Goal: Task Accomplishment & Management: Complete application form

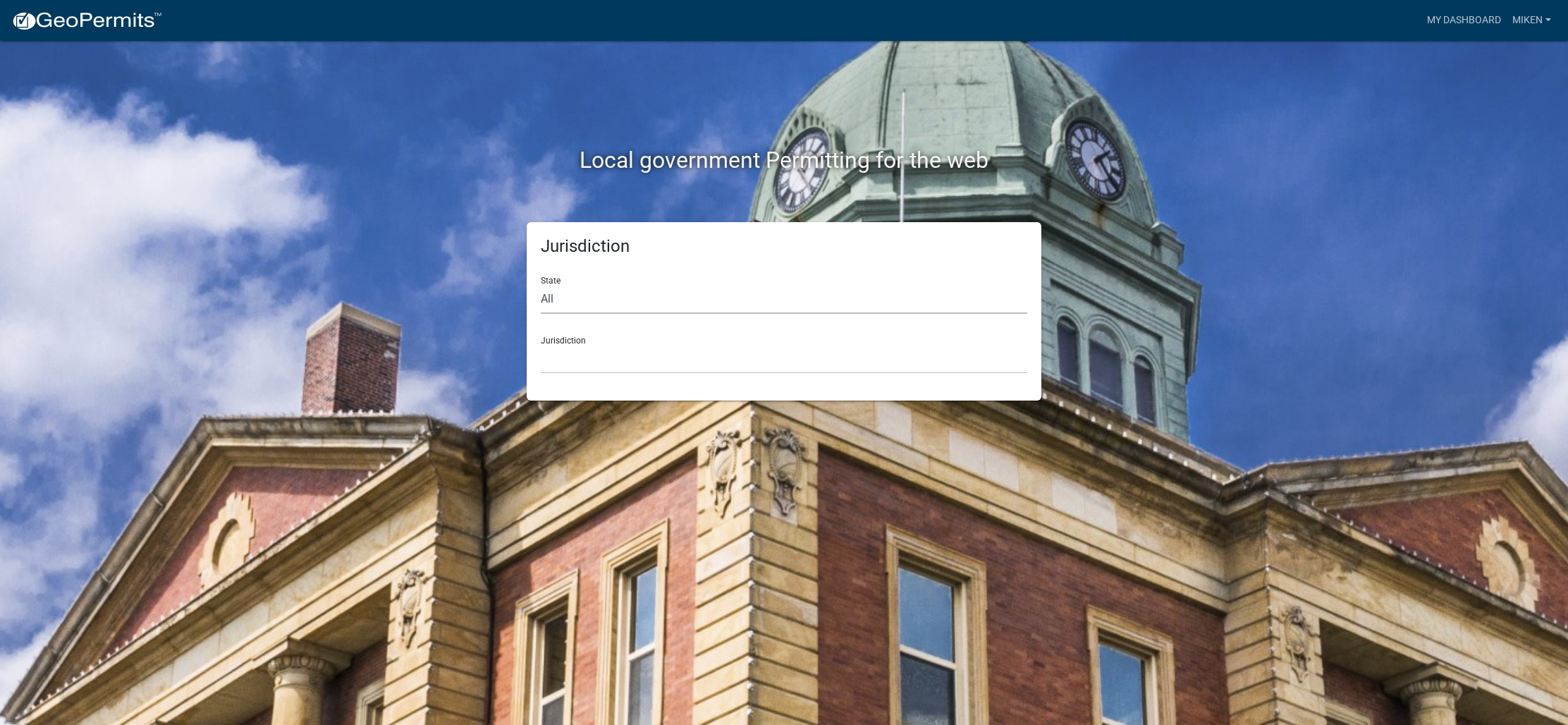
click at [665, 301] on select "All [US_STATE] [US_STATE] [US_STATE] [US_STATE] [US_STATE] [US_STATE] [US_STATE…" at bounding box center [784, 300] width 487 height 29
select select "[US_STATE]"
click at [541, 285] on select "All [US_STATE] [US_STATE] [US_STATE] [US_STATE] [US_STATE] [US_STATE] [US_STATE…" at bounding box center [784, 300] width 487 height 29
click at [603, 367] on select "[GEOGRAPHIC_DATA], [US_STATE] [GEOGRAPHIC_DATA], [US_STATE] [GEOGRAPHIC_DATA], …" at bounding box center [784, 359] width 487 height 29
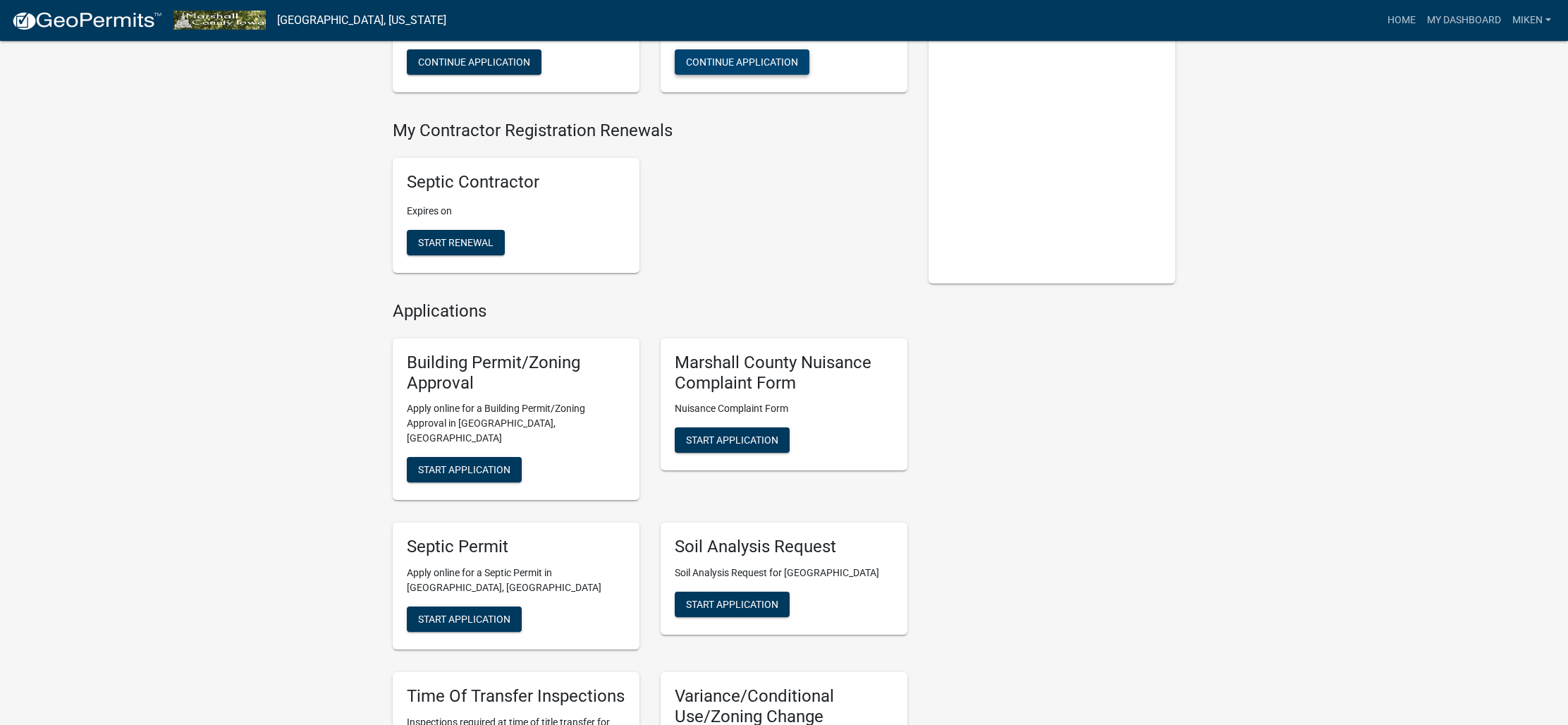
scroll to position [231, 0]
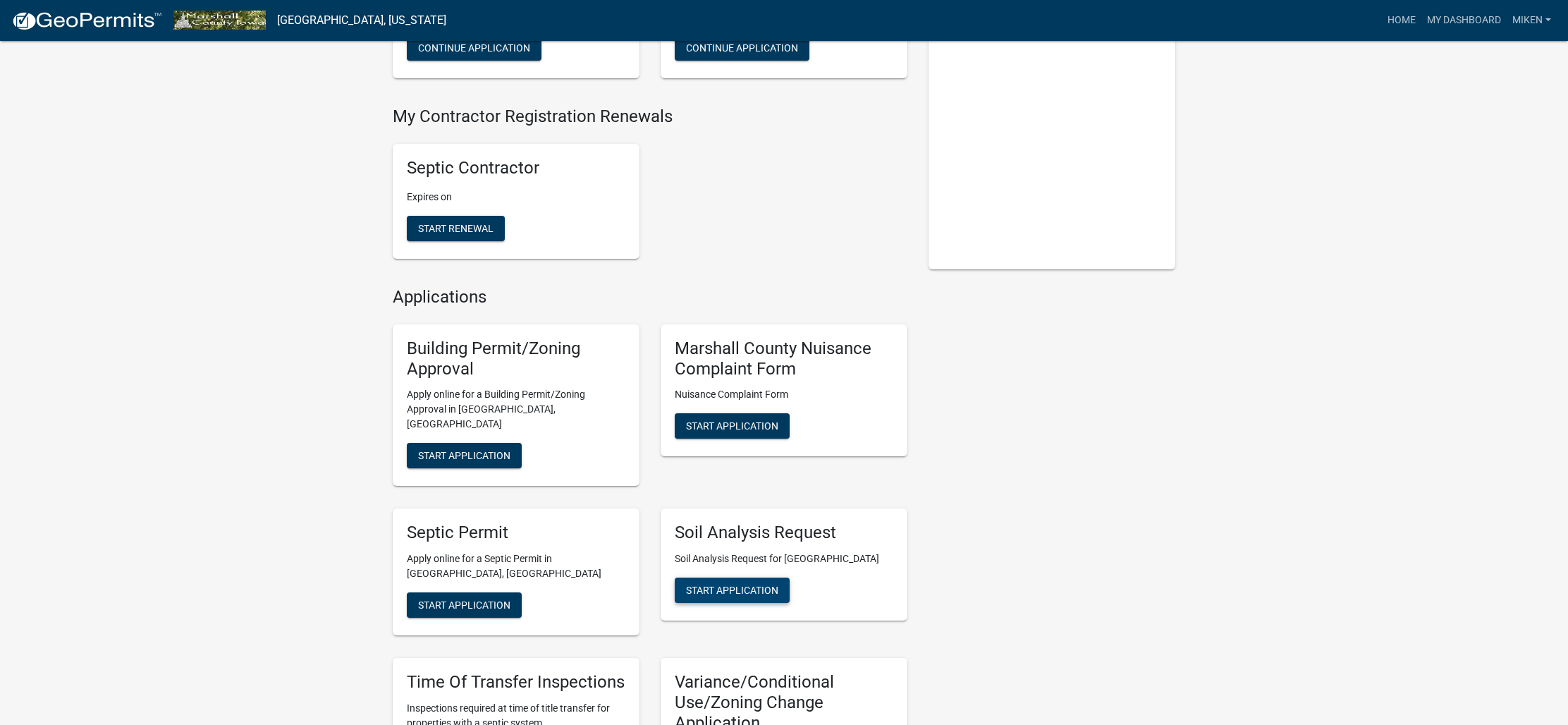
click at [753, 585] on span "Start Application" at bounding box center [732, 590] width 92 height 11
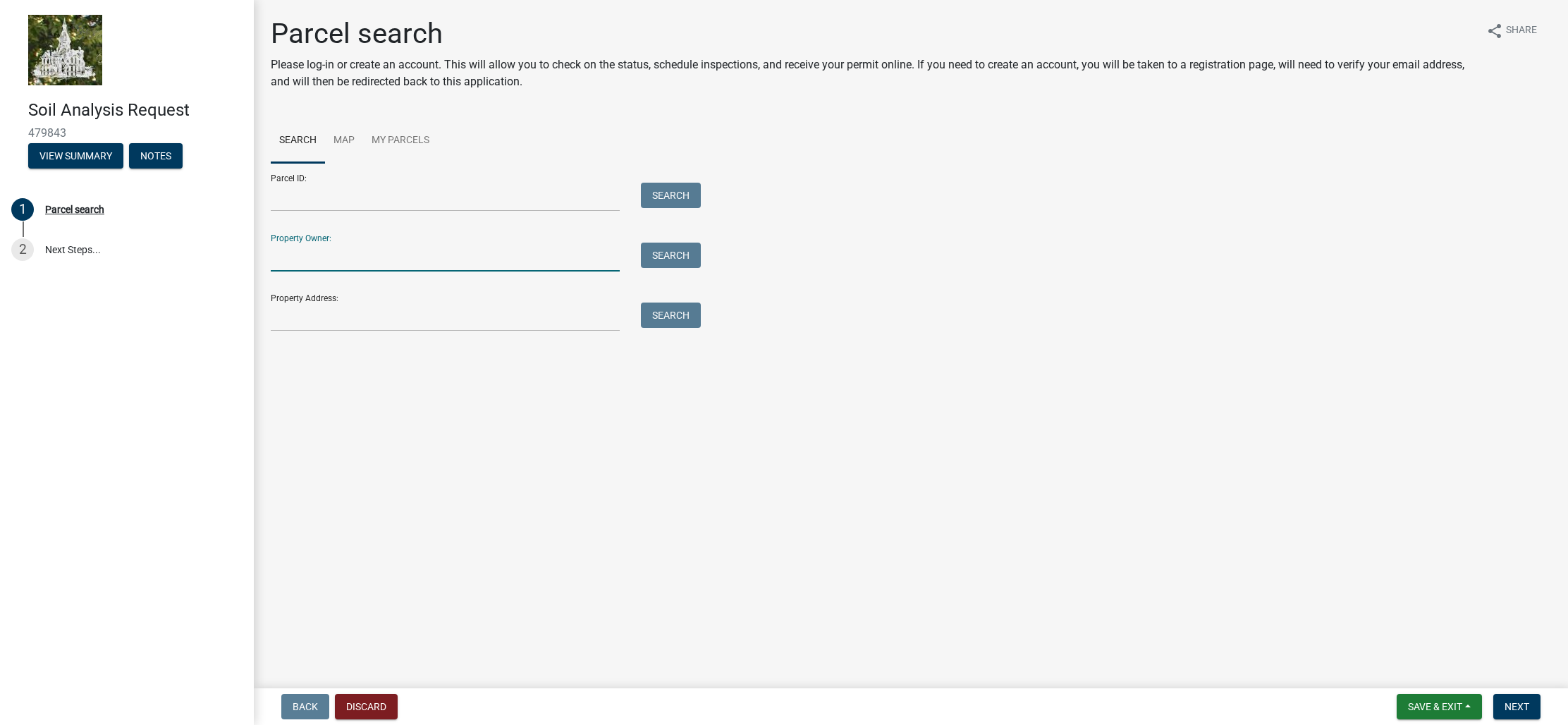
click at [558, 258] on input "Property Owner:" at bounding box center [444, 257] width 349 height 29
type input "[PERSON_NAME]"
click at [655, 262] on button "Search" at bounding box center [671, 255] width 60 height 25
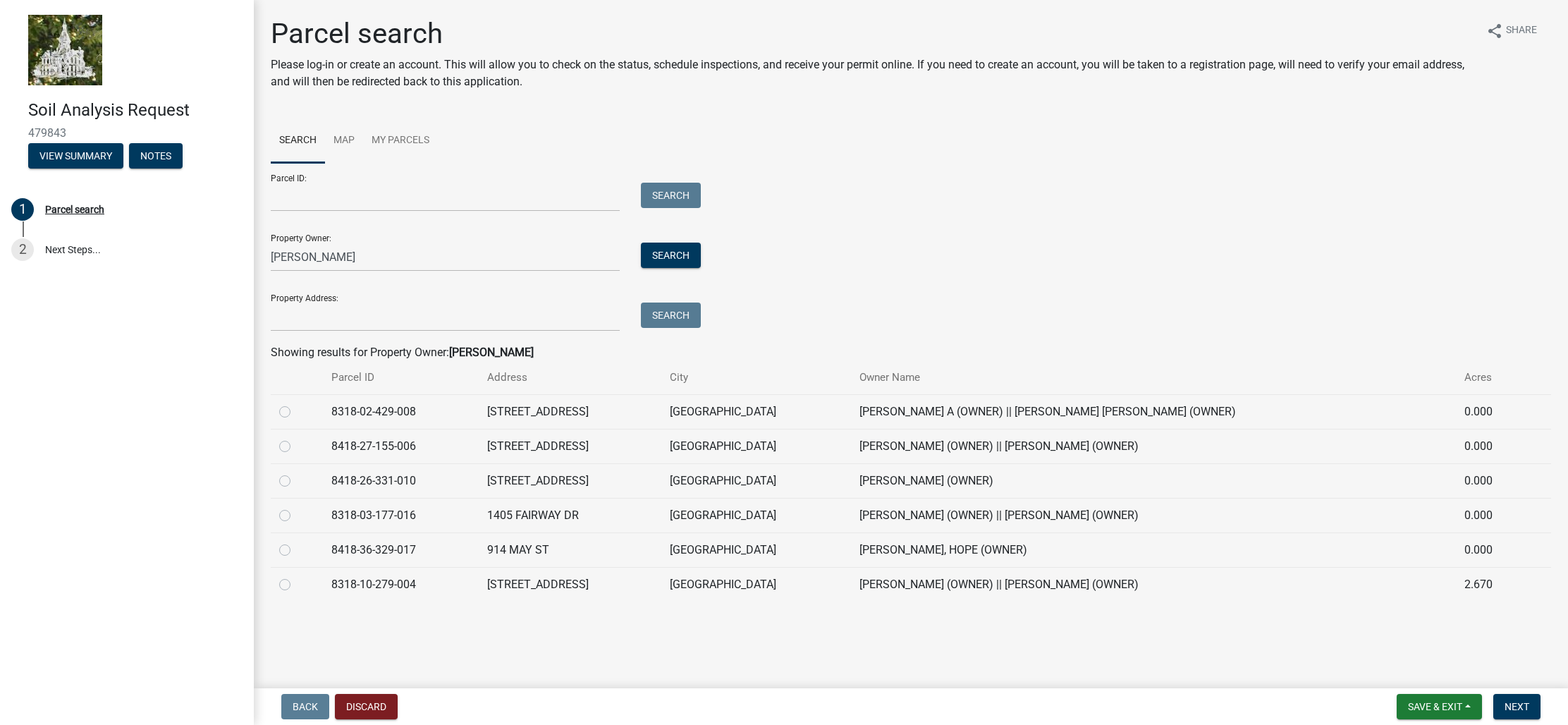
click at [296, 576] on label at bounding box center [296, 576] width 0 height 0
click at [296, 586] on input "radio" at bounding box center [301, 580] width 9 height 9
radio input "true"
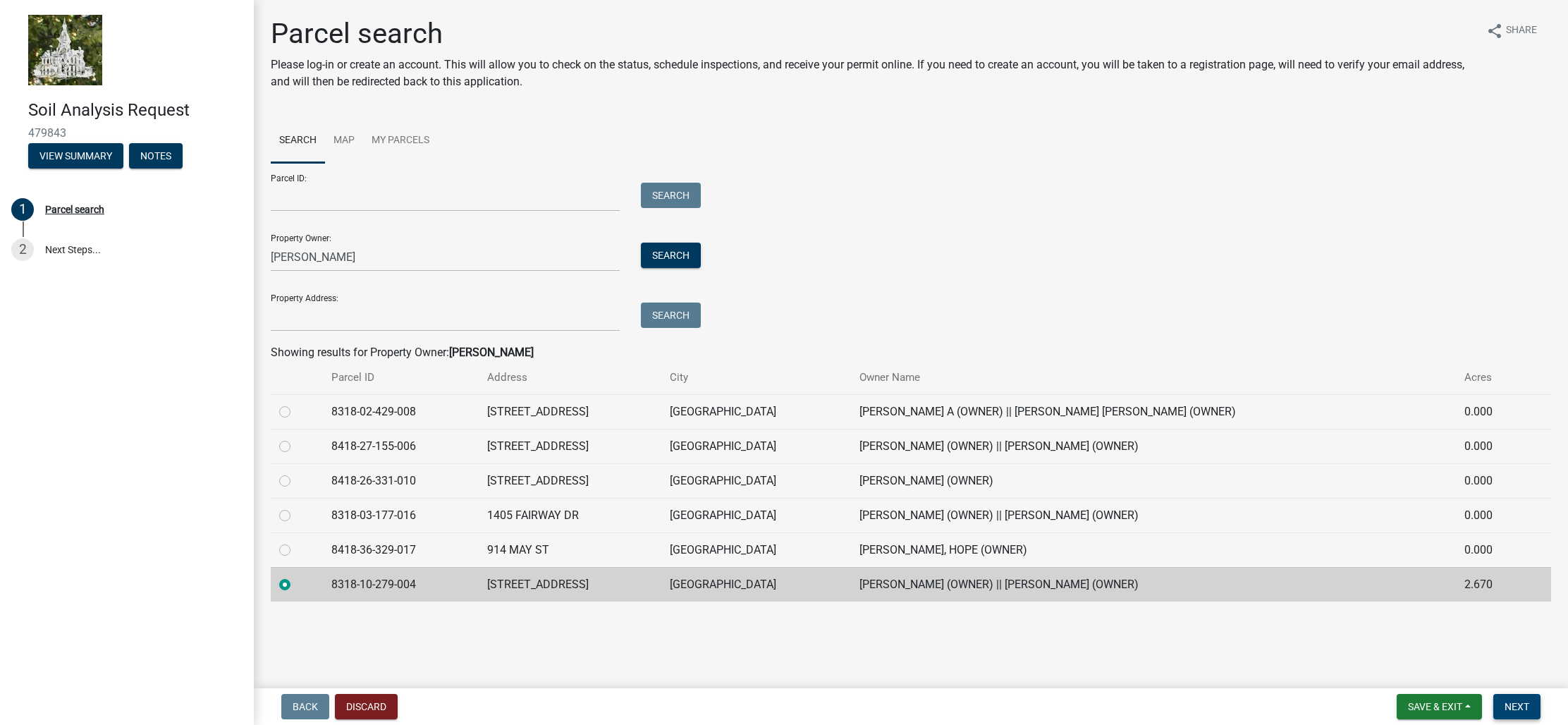
click at [1508, 708] on span "Next" at bounding box center [1516, 706] width 25 height 11
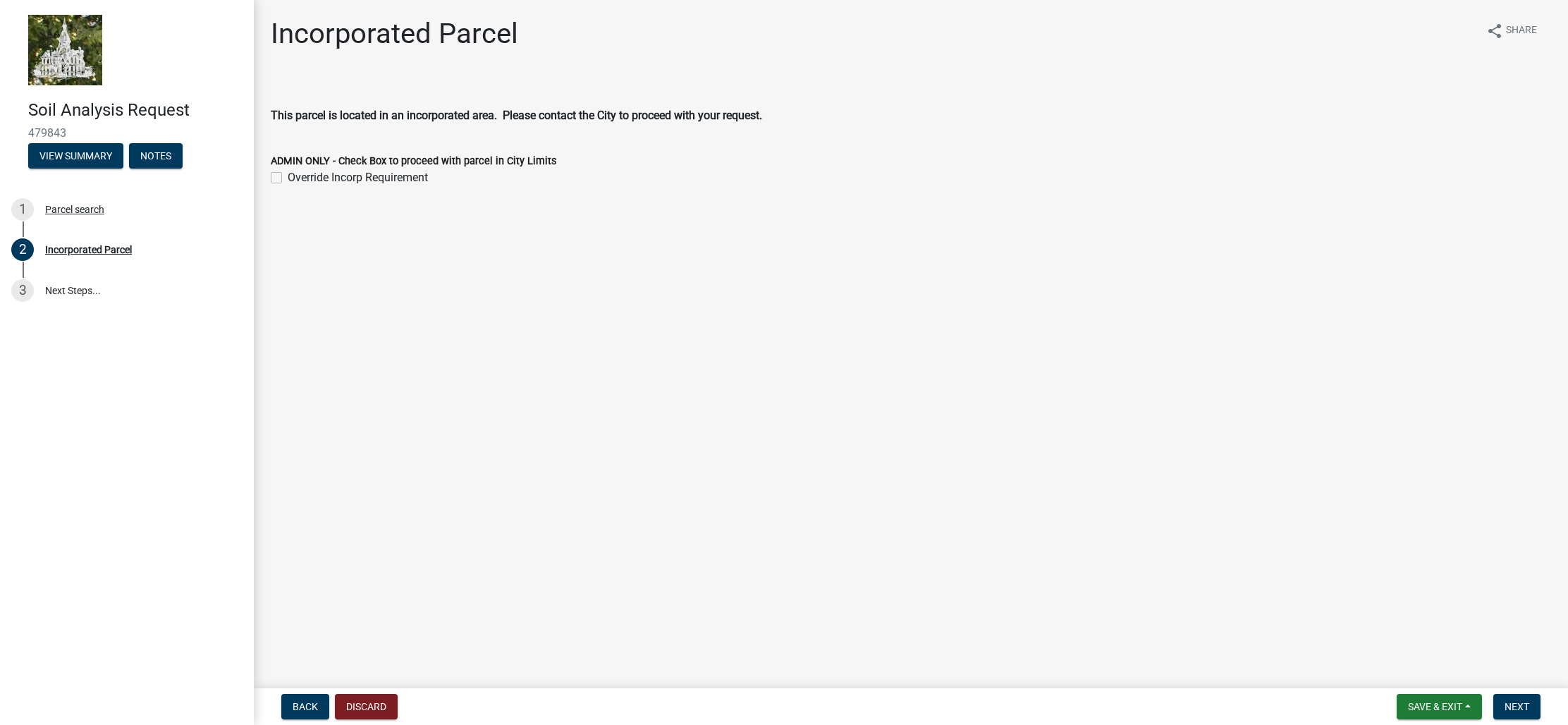
click at [288, 177] on label "Override Incorp Requirement" at bounding box center [357, 178] width 140 height 17
click at [288, 177] on input "Override Incorp Requirement" at bounding box center [292, 174] width 9 height 9
checkbox input "true"
click at [1528, 705] on span "Next" at bounding box center [1516, 706] width 25 height 11
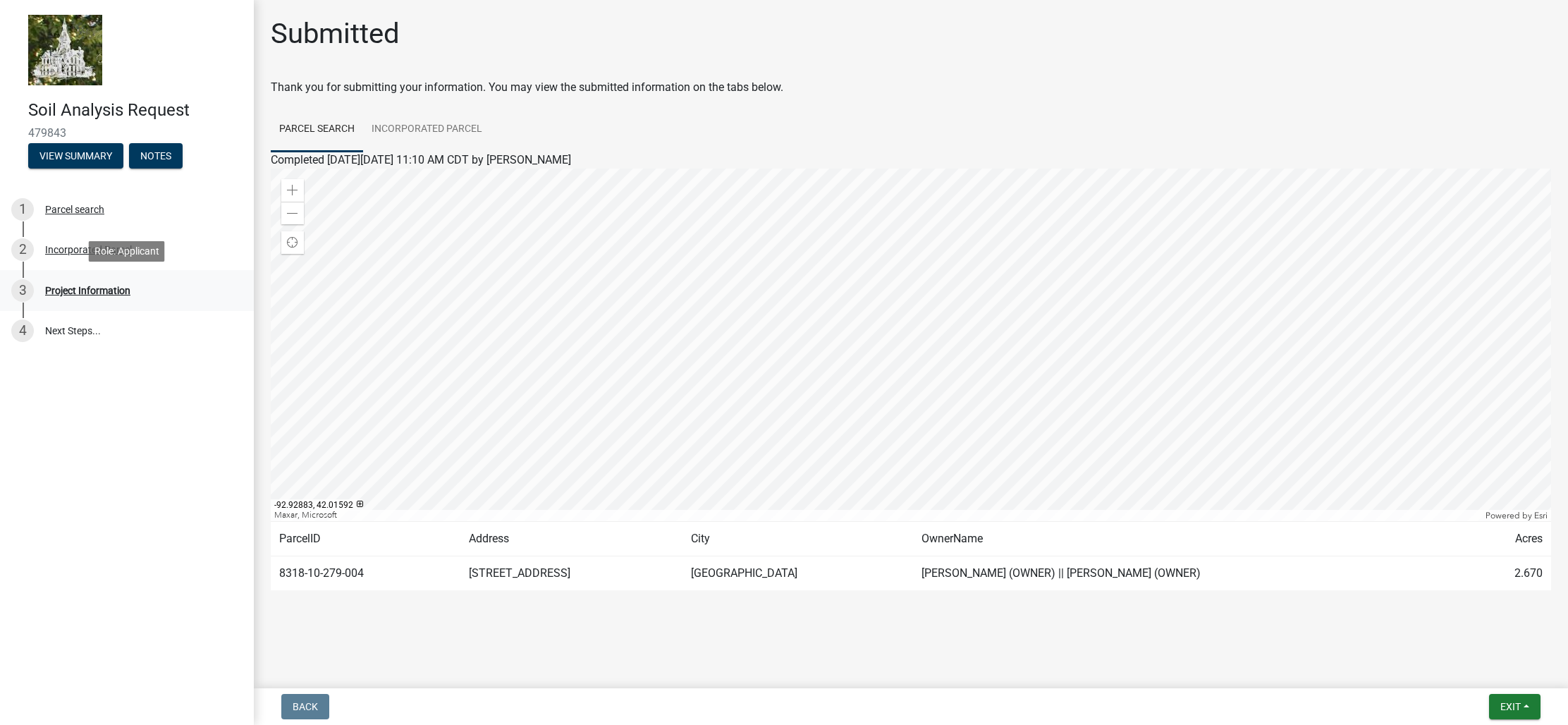
click at [108, 286] on div "Project Information" at bounding box center [87, 290] width 85 height 9
click at [74, 332] on link "4 Next Steps..." at bounding box center [127, 331] width 254 height 40
click at [104, 288] on div "Project Information" at bounding box center [87, 290] width 85 height 9
